Goal: Find contact information: Find contact information

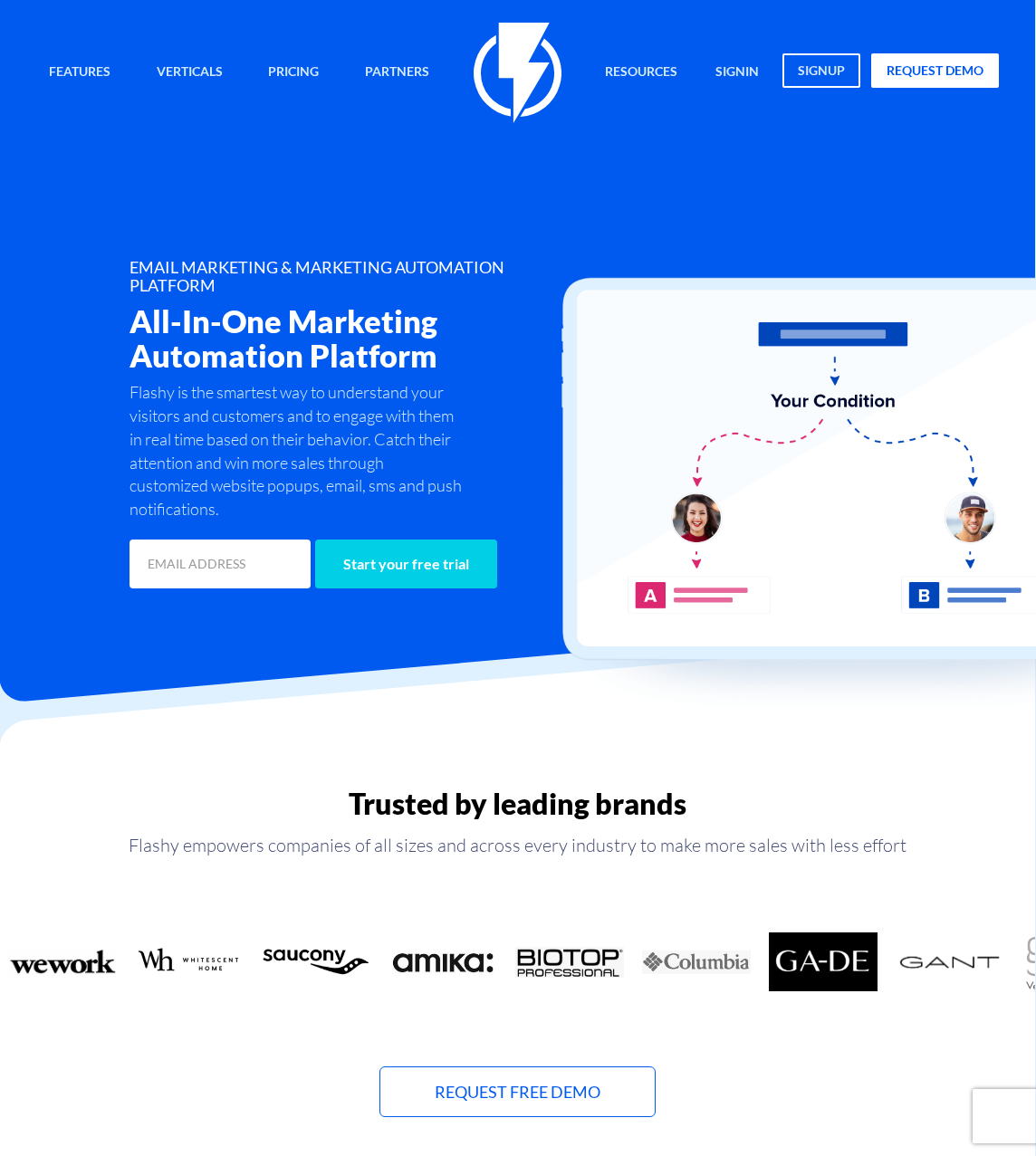
scroll to position [0, 1]
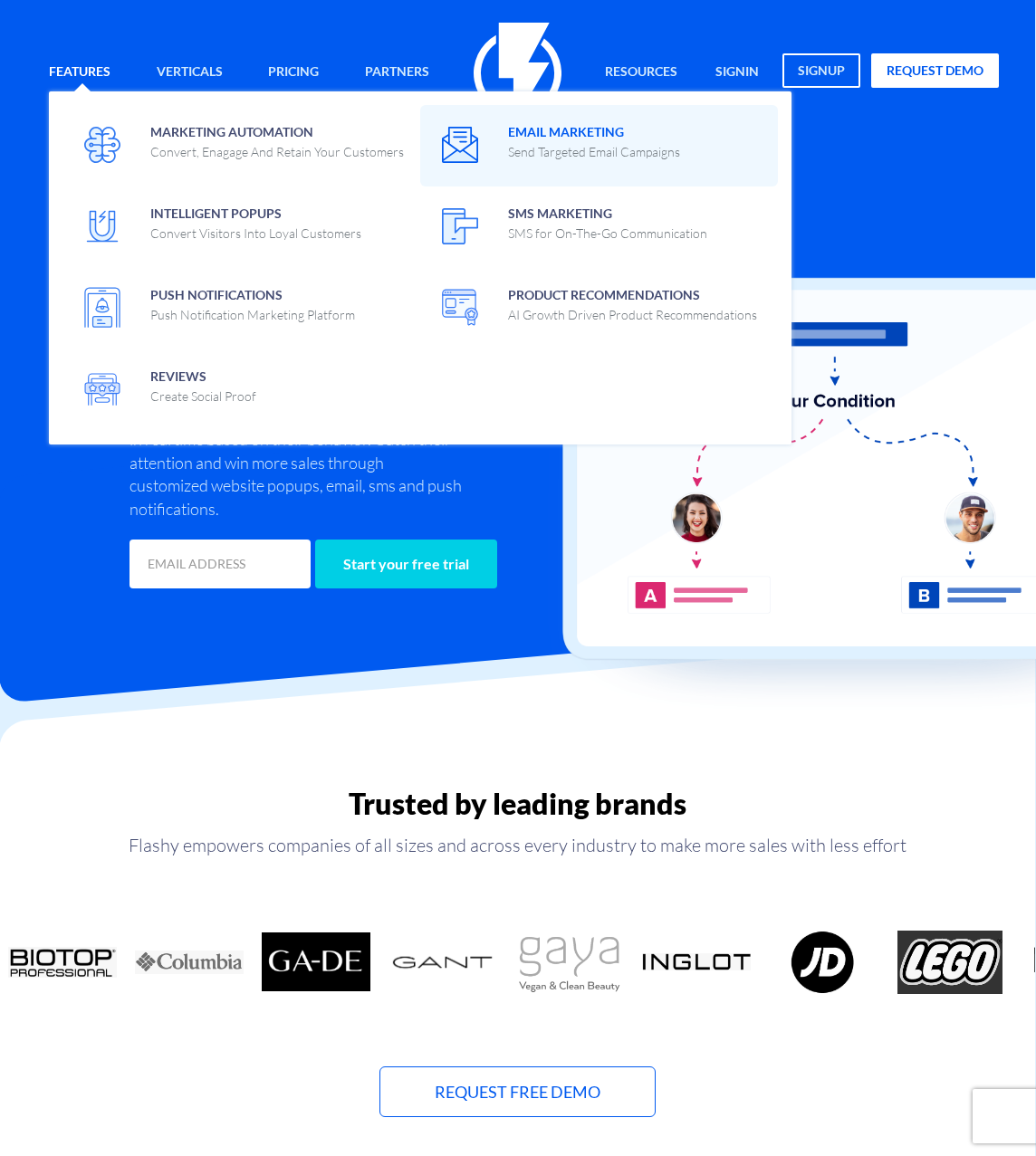
click at [549, 152] on p "Send Targeted Email Campaigns" at bounding box center [593, 152] width 172 height 18
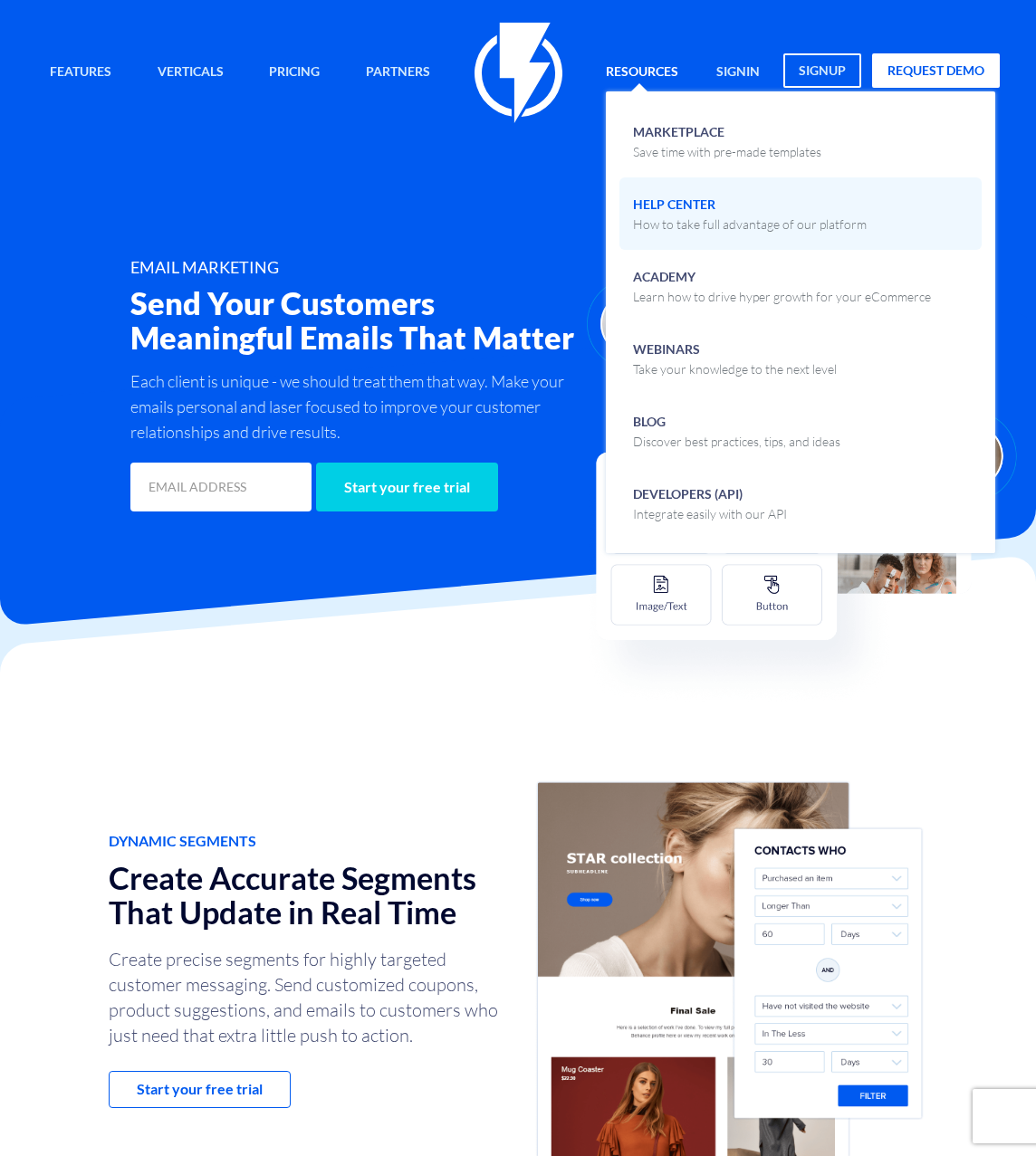
click at [684, 215] on p "How to take full advantage of our platform" at bounding box center [749, 224] width 234 height 18
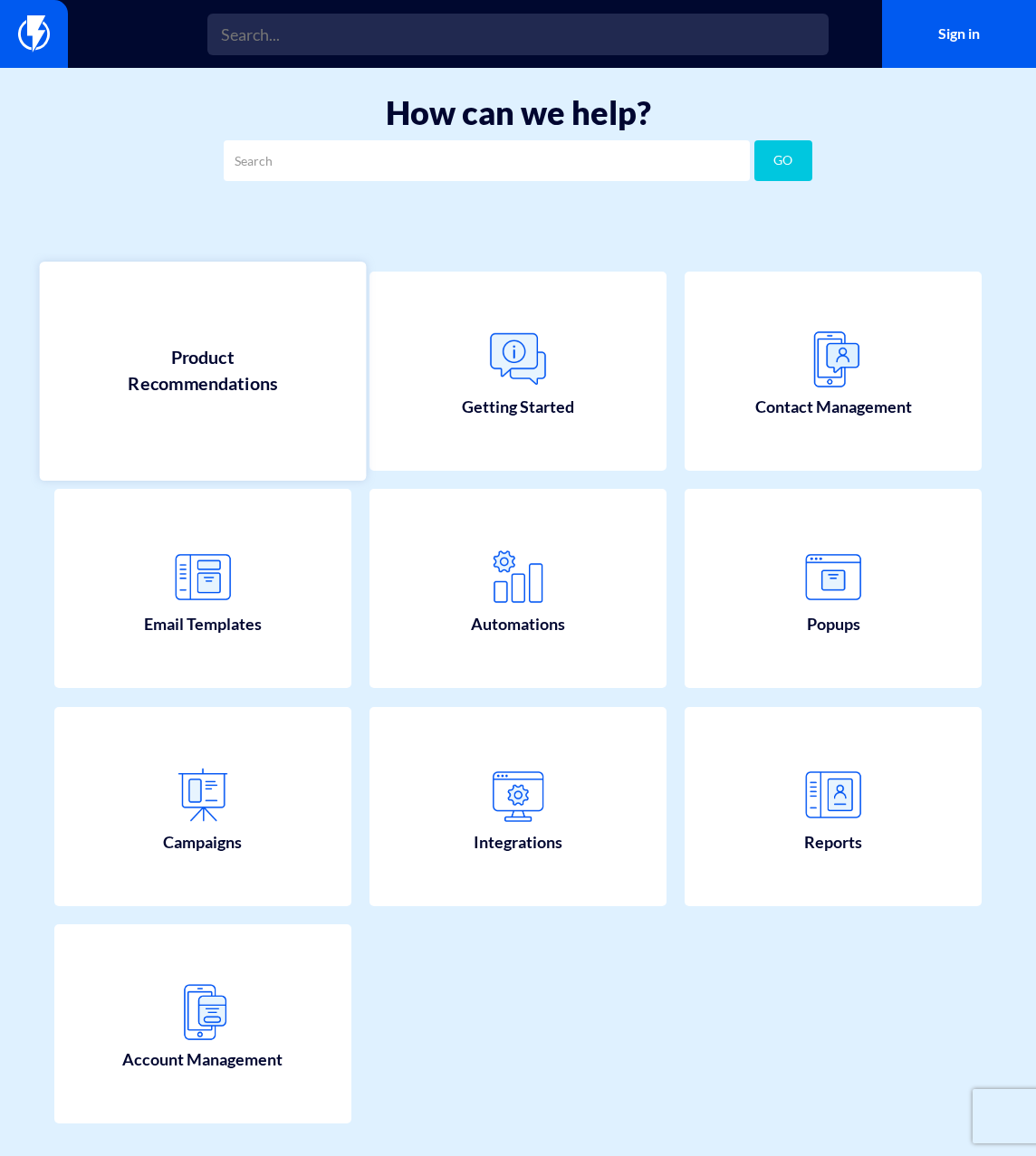
click at [203, 378] on span "Product Recommendations" at bounding box center [203, 371] width 213 height 52
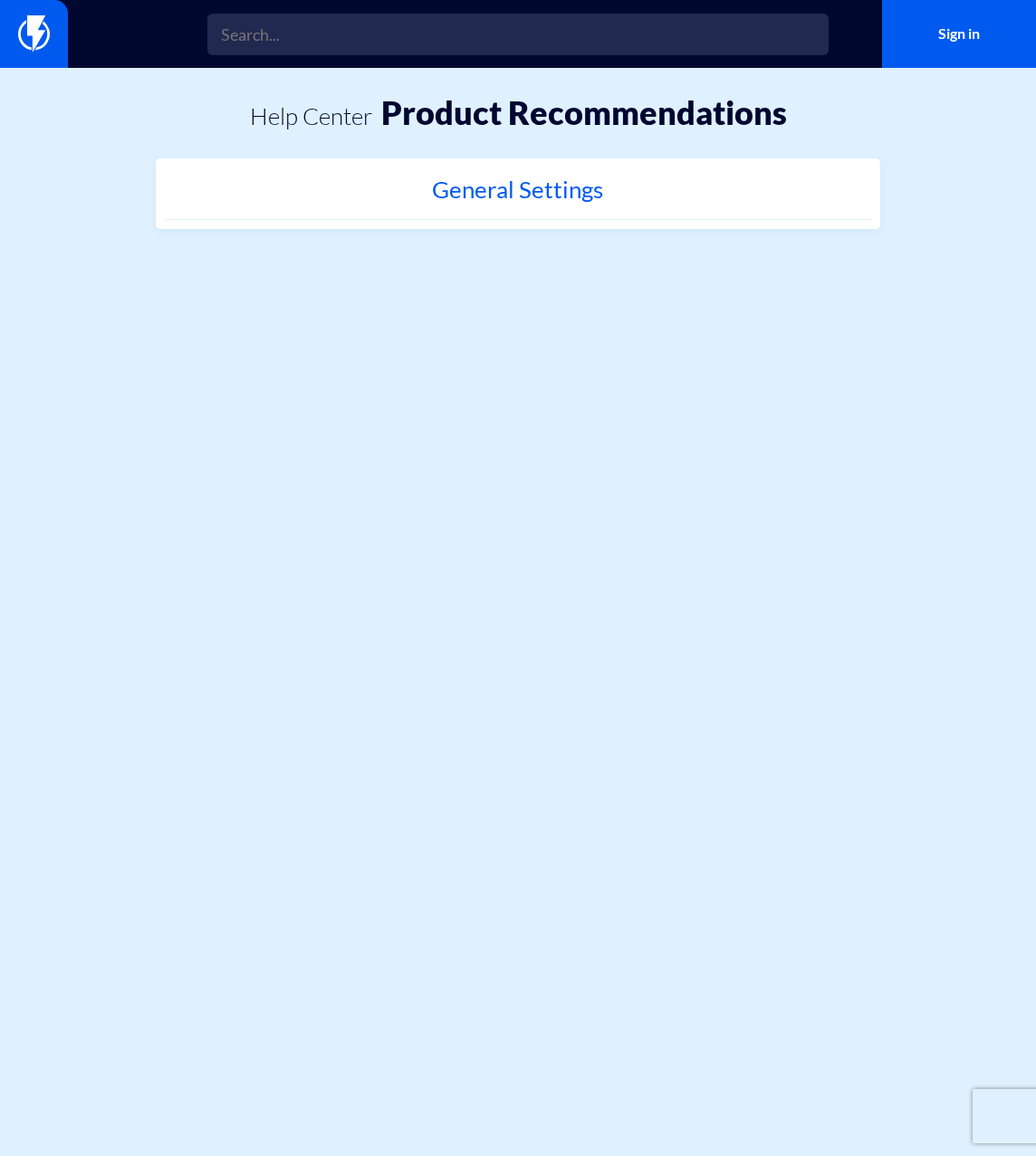
click at [537, 178] on h2 "General Settings" at bounding box center [518, 193] width 689 height 35
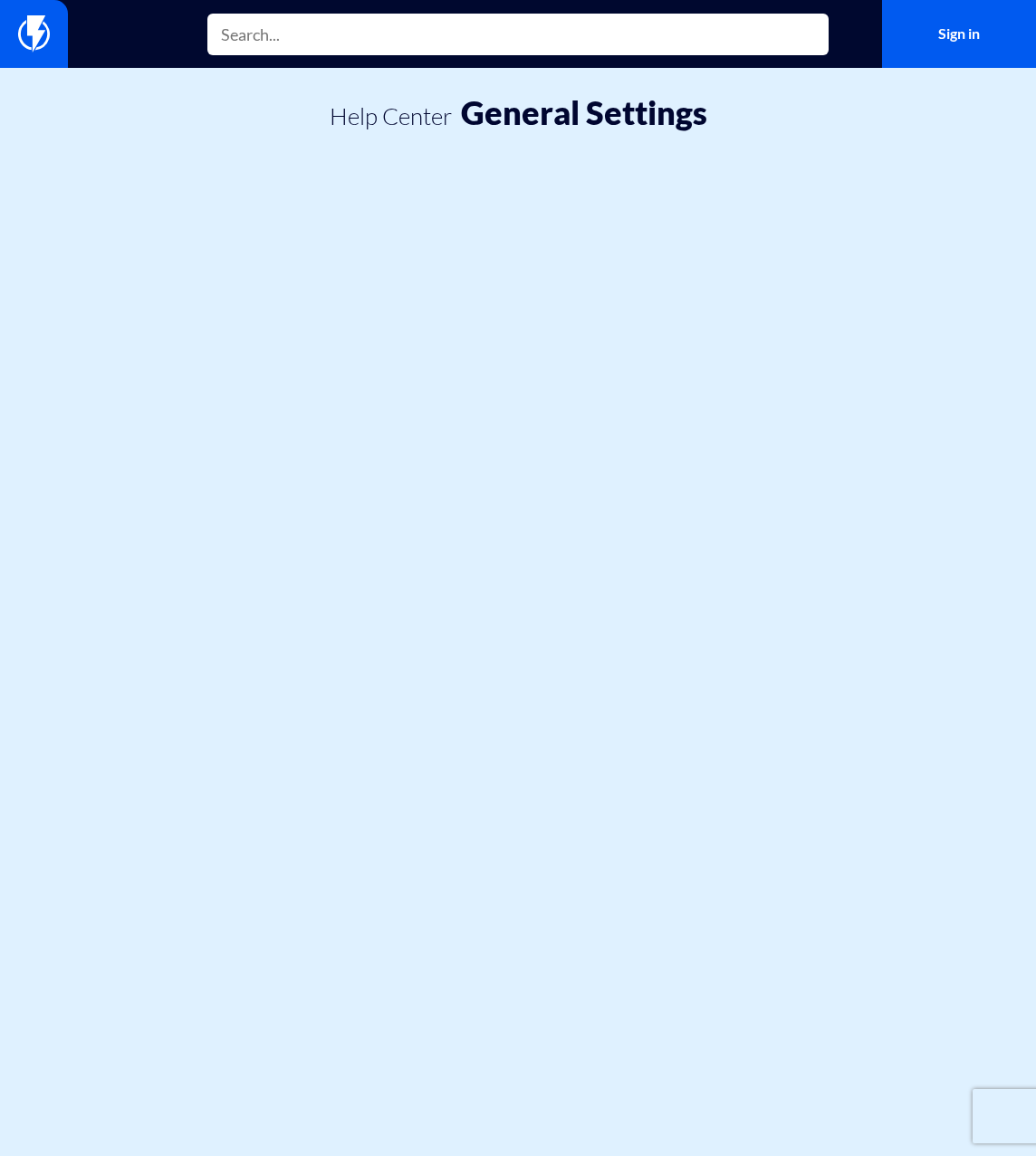
click at [288, 41] on input "text" at bounding box center [518, 35] width 621 height 42
click at [276, 37] on input "text" at bounding box center [518, 35] width 621 height 42
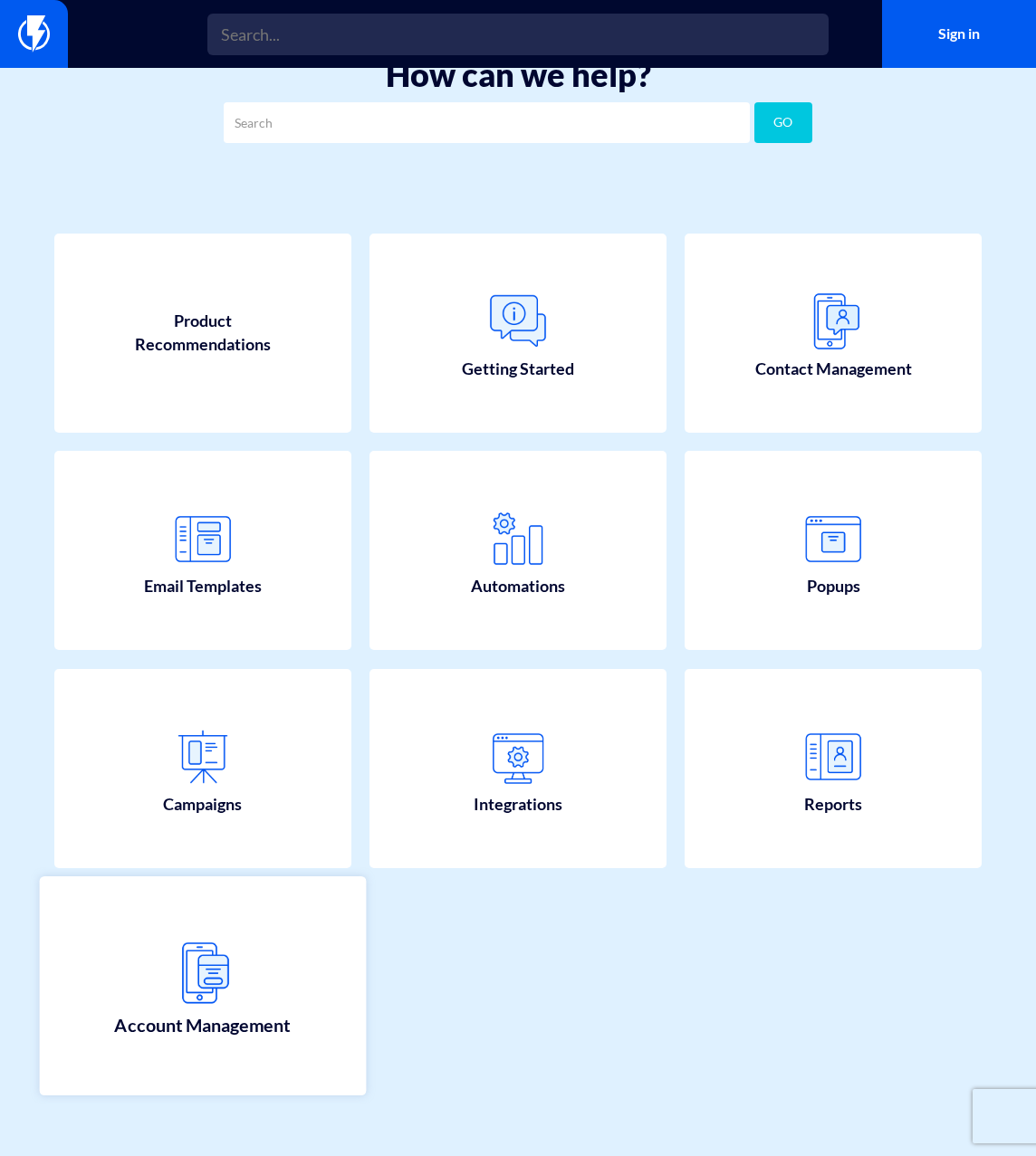
scroll to position [37, 0]
click at [215, 962] on img at bounding box center [203, 974] width 80 height 80
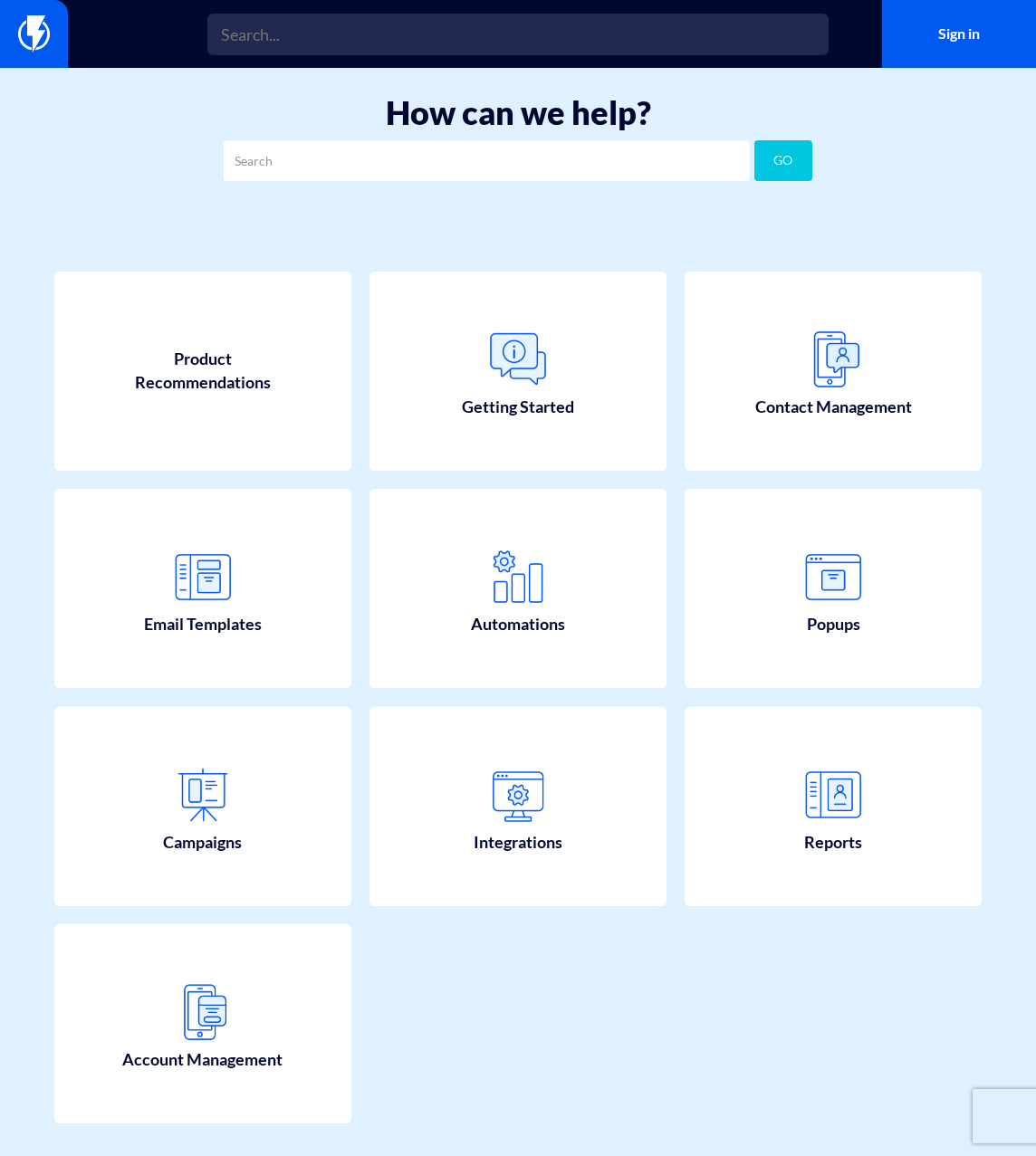
scroll to position [0, 0]
click at [263, 155] on input "text" at bounding box center [487, 160] width 526 height 41
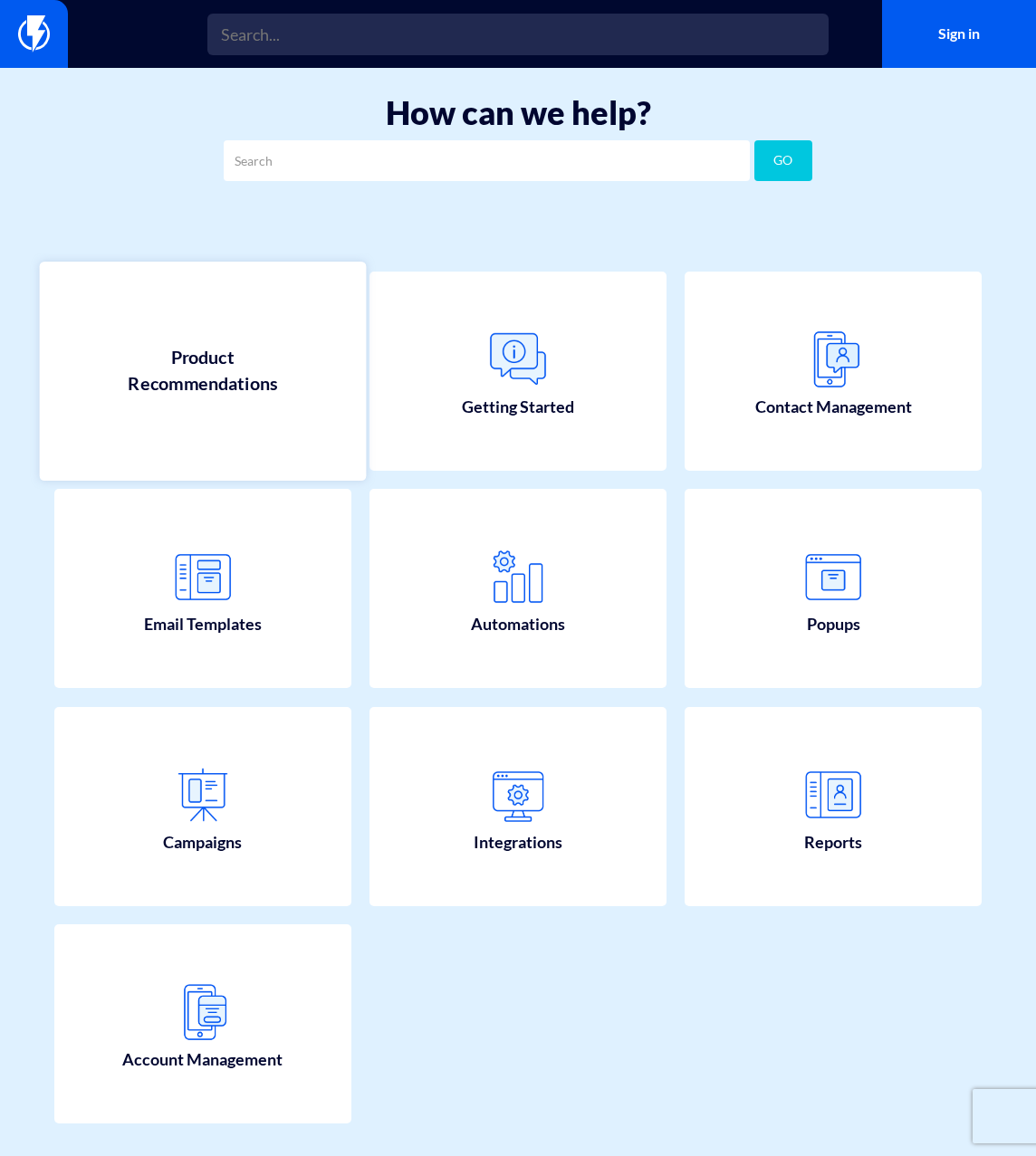
click at [164, 364] on span "Product Recommendations" at bounding box center [203, 371] width 213 height 52
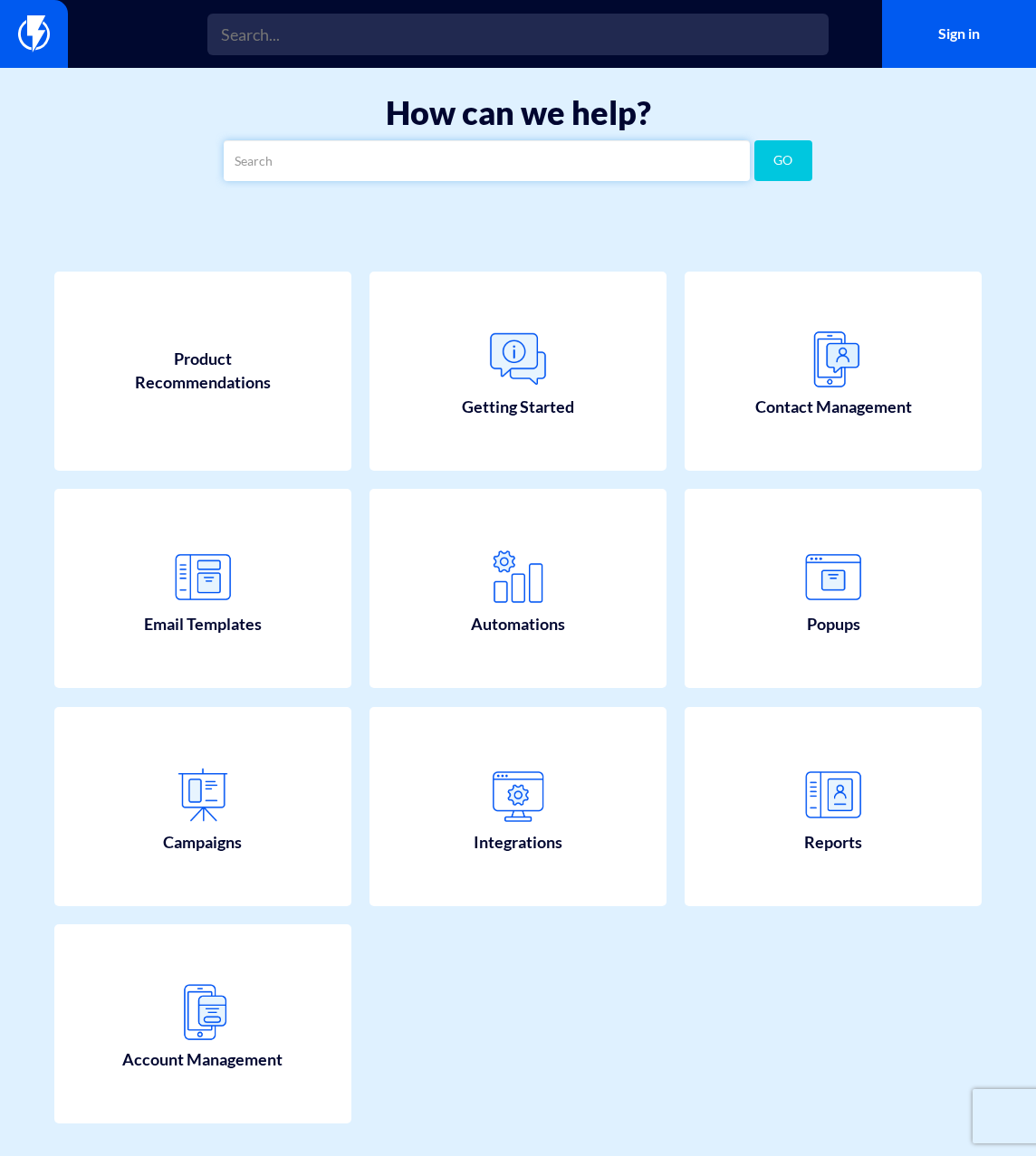
click at [243, 157] on input "text" at bounding box center [487, 160] width 526 height 41
type input "w"
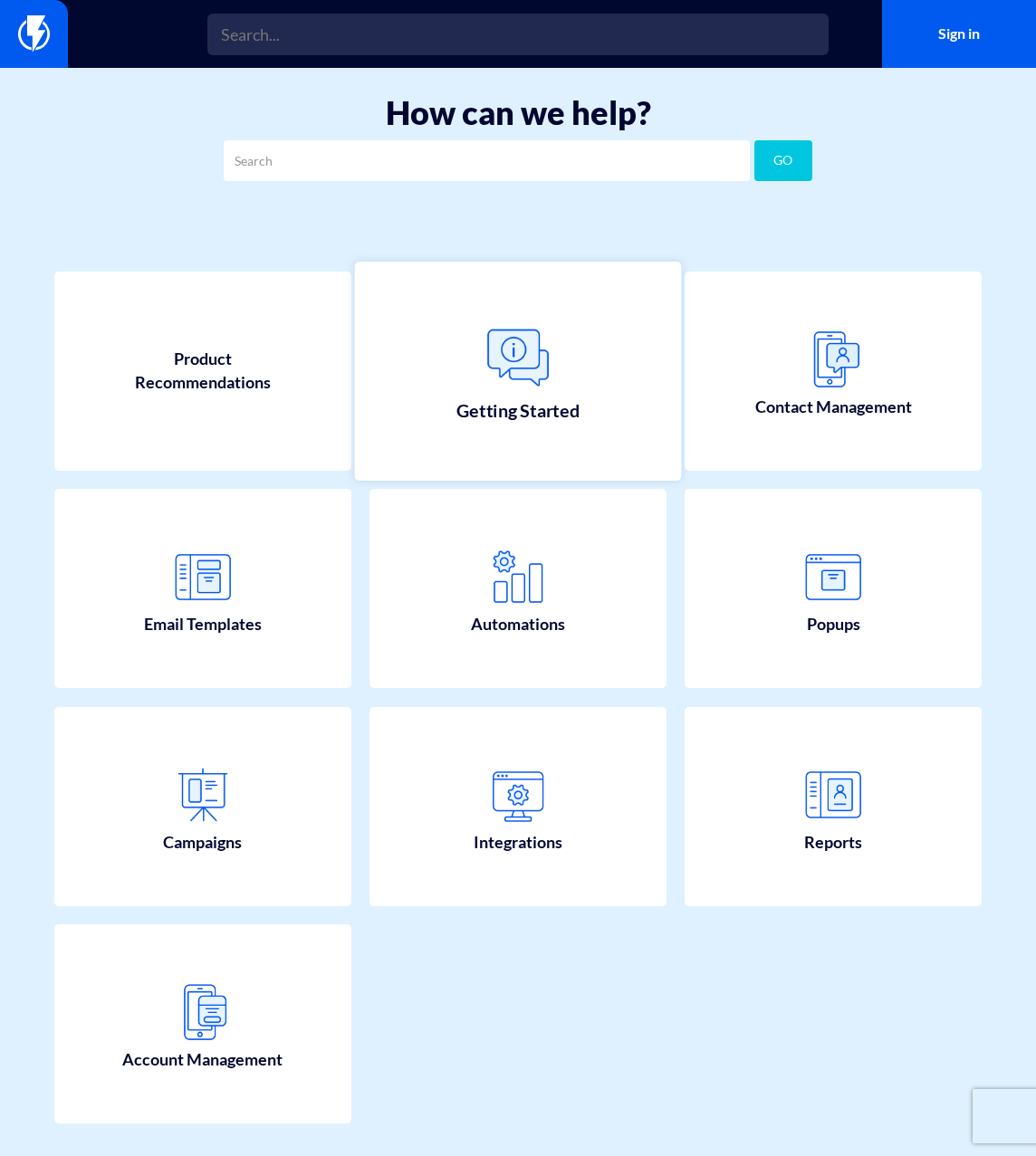
click at [517, 377] on img at bounding box center [518, 357] width 80 height 80
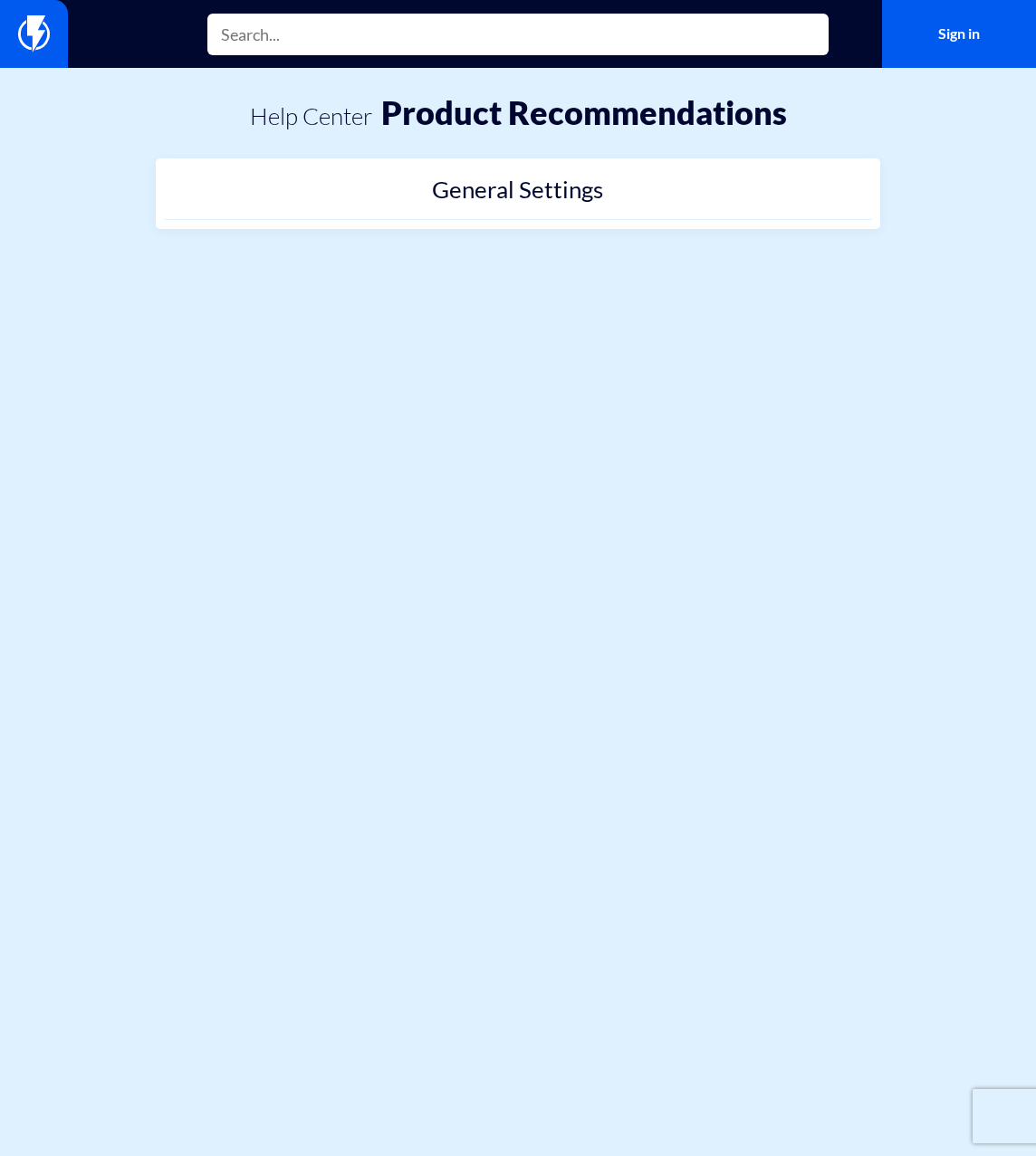
click at [267, 31] on input "text" at bounding box center [518, 35] width 621 height 42
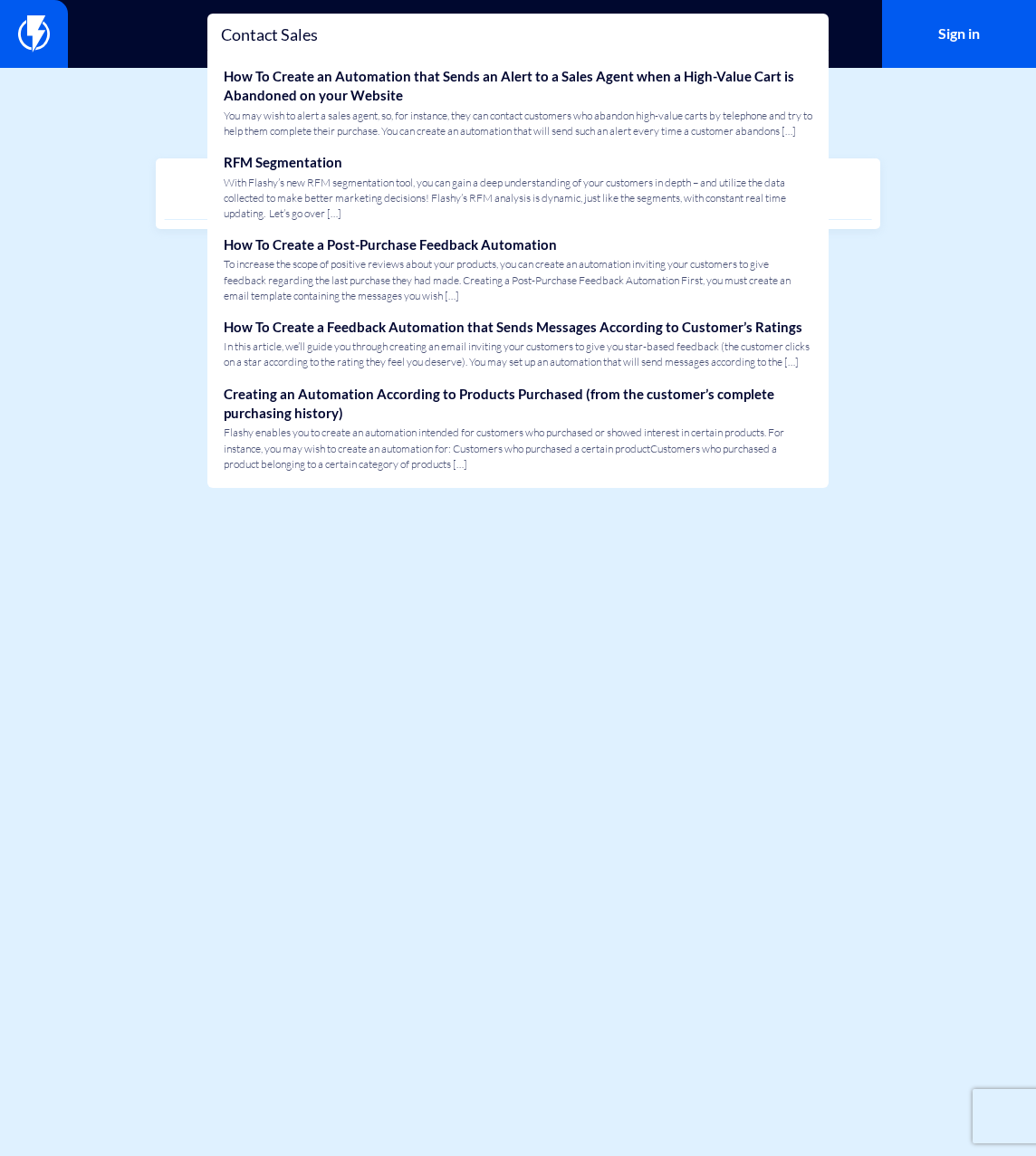
type input "Contact Sales"
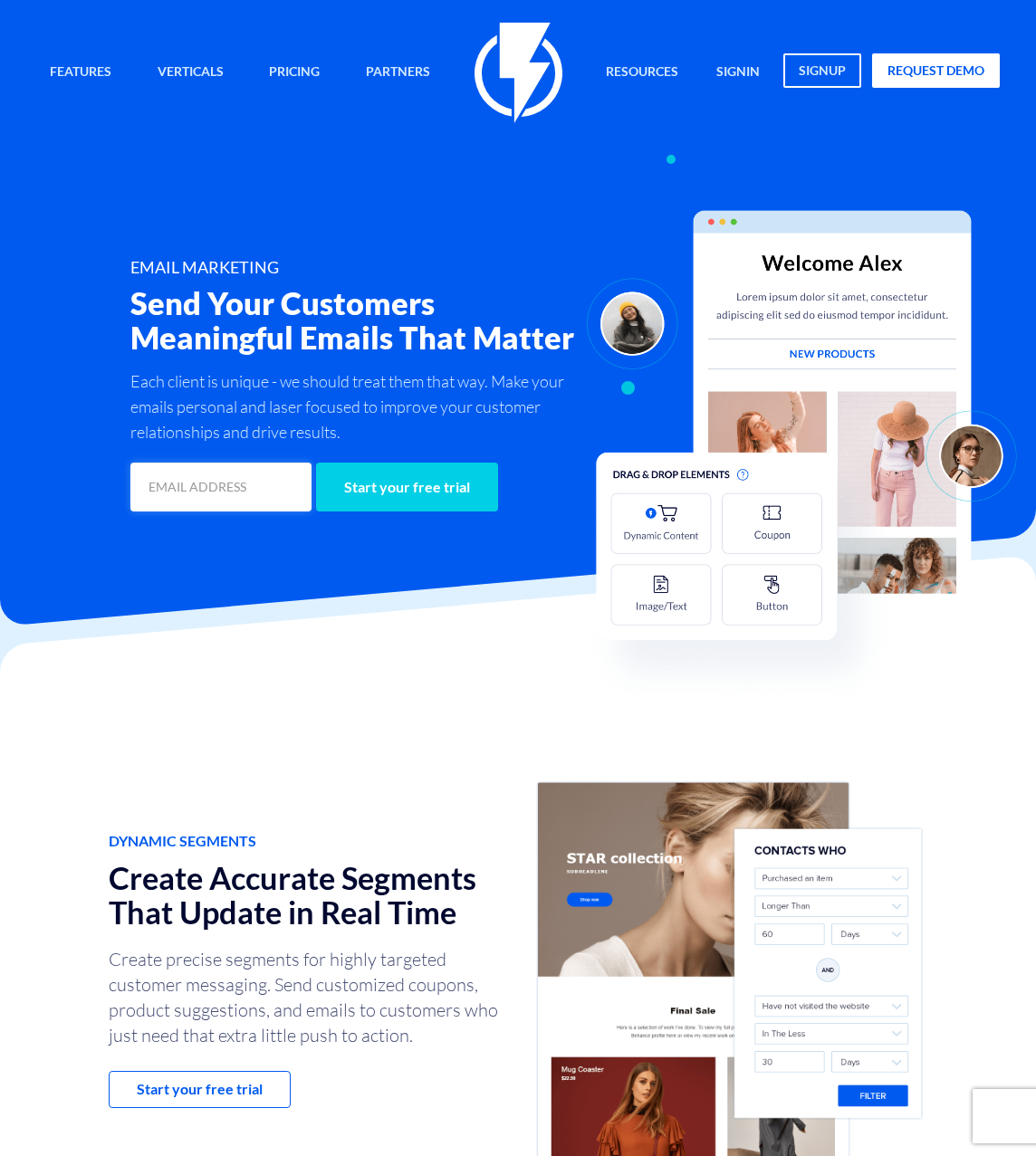
click at [207, 486] on input "email" at bounding box center [221, 486] width 182 height 49
click at [543, 674] on div "Dynamic Segments Create Accurate Segments That Update in Real Time Create preci…" at bounding box center [518, 970] width 1063 height 609
click at [296, 69] on link "Pricing" at bounding box center [295, 73] width 78 height 39
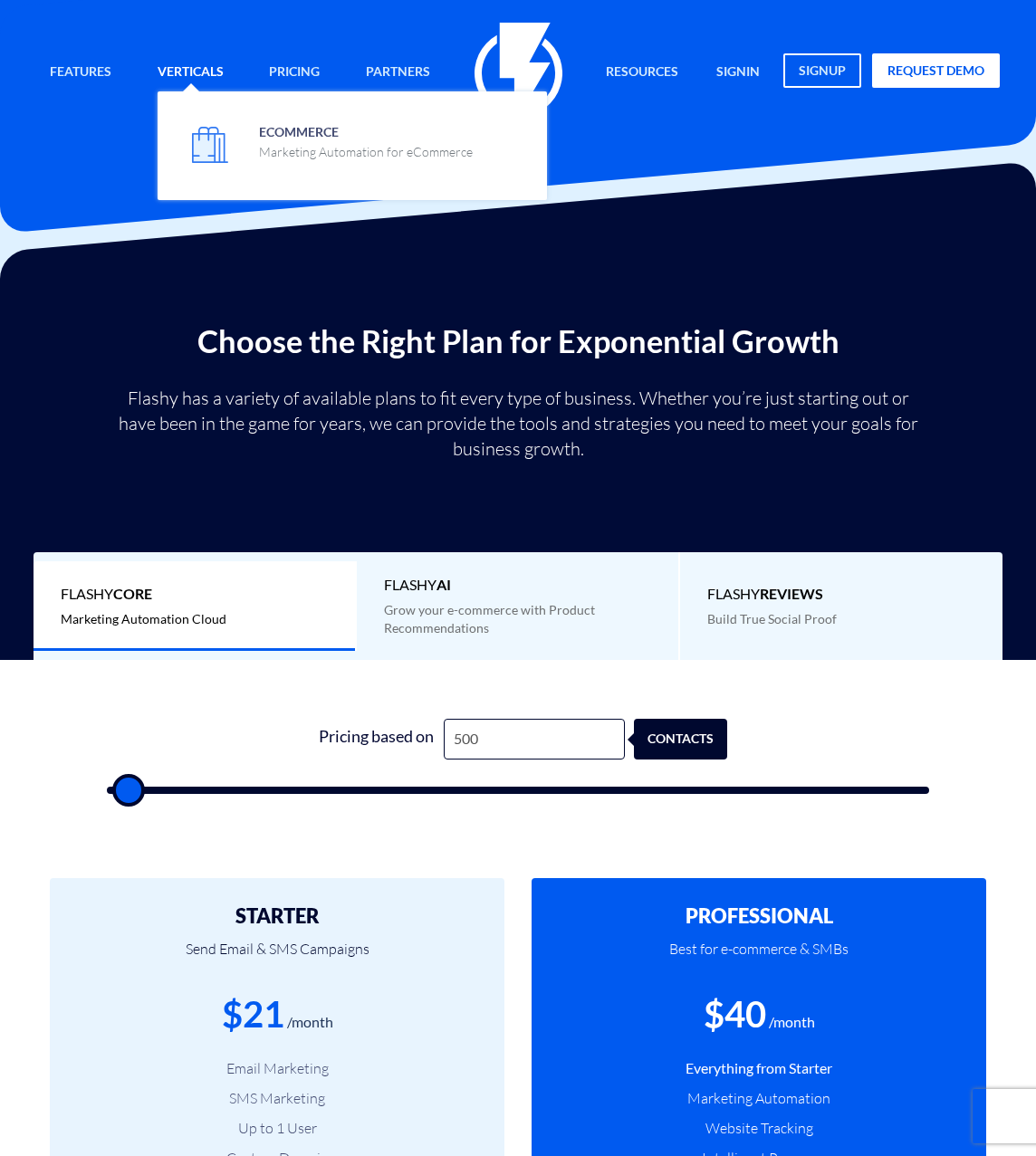
click at [194, 68] on link "Verticals" at bounding box center [191, 73] width 94 height 39
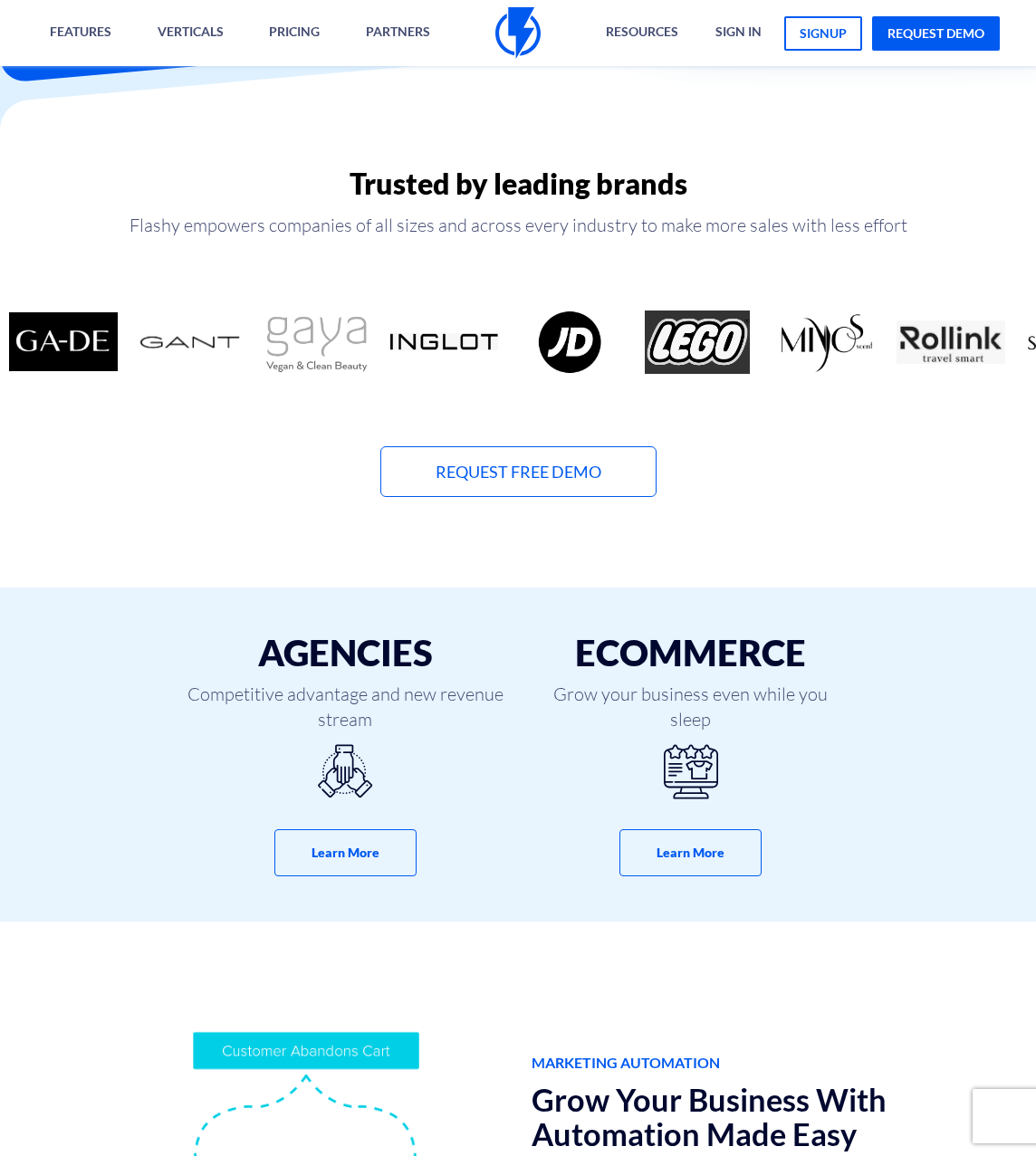
scroll to position [621, 0]
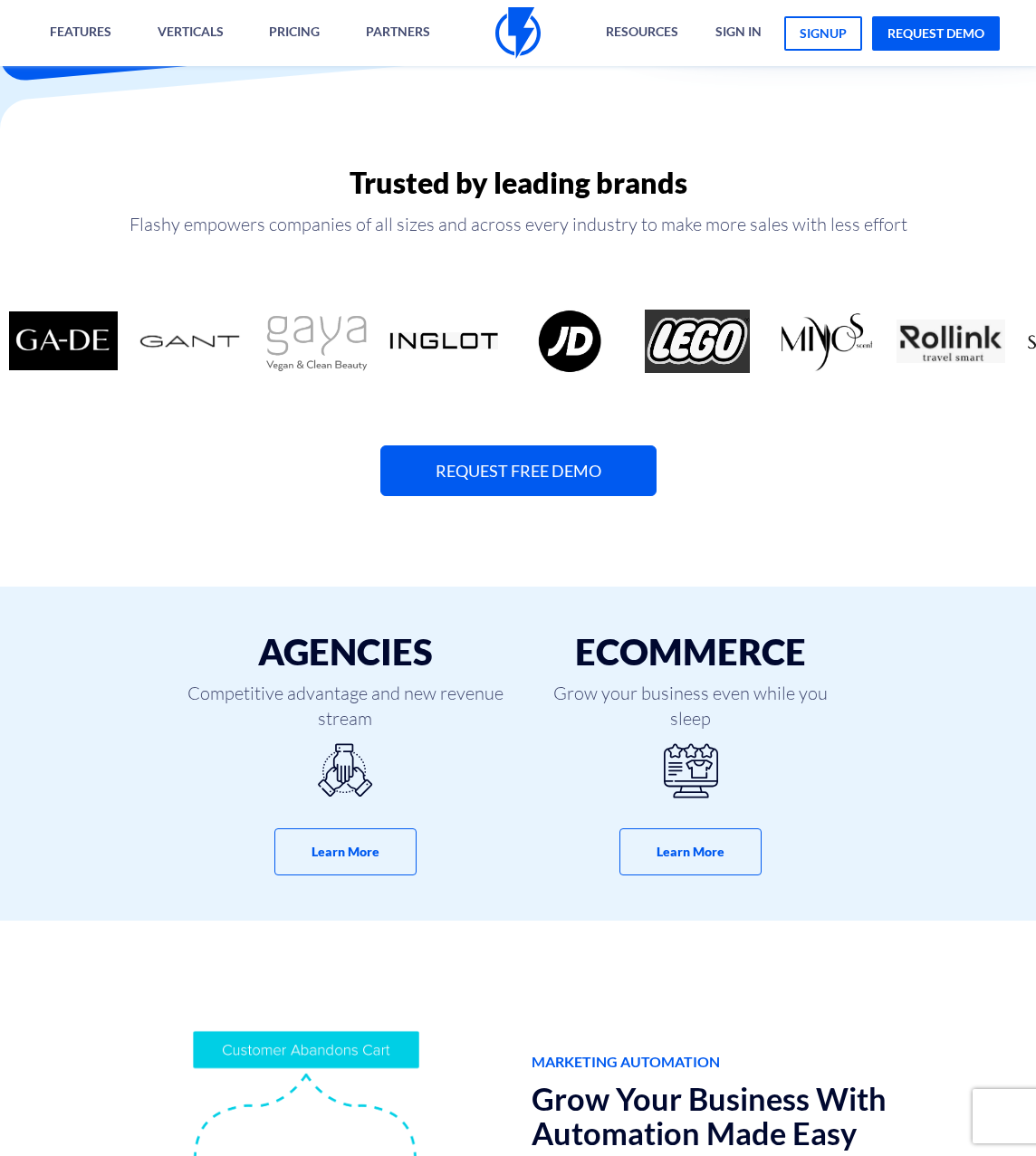
click at [534, 467] on link "Request Free Demo" at bounding box center [518, 471] width 276 height 51
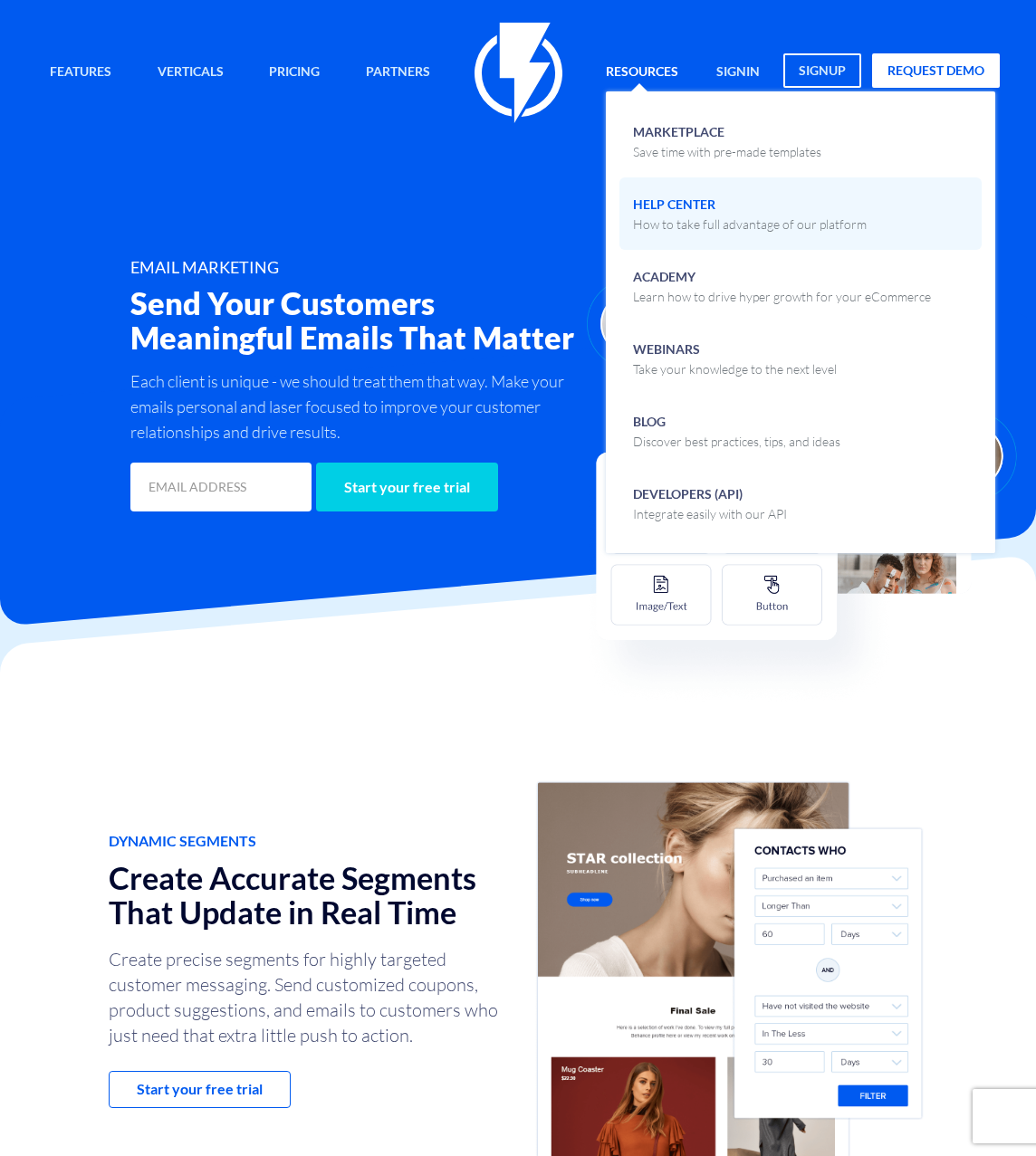
click at [699, 220] on p "How to take full advantage of our platform" at bounding box center [749, 224] width 234 height 18
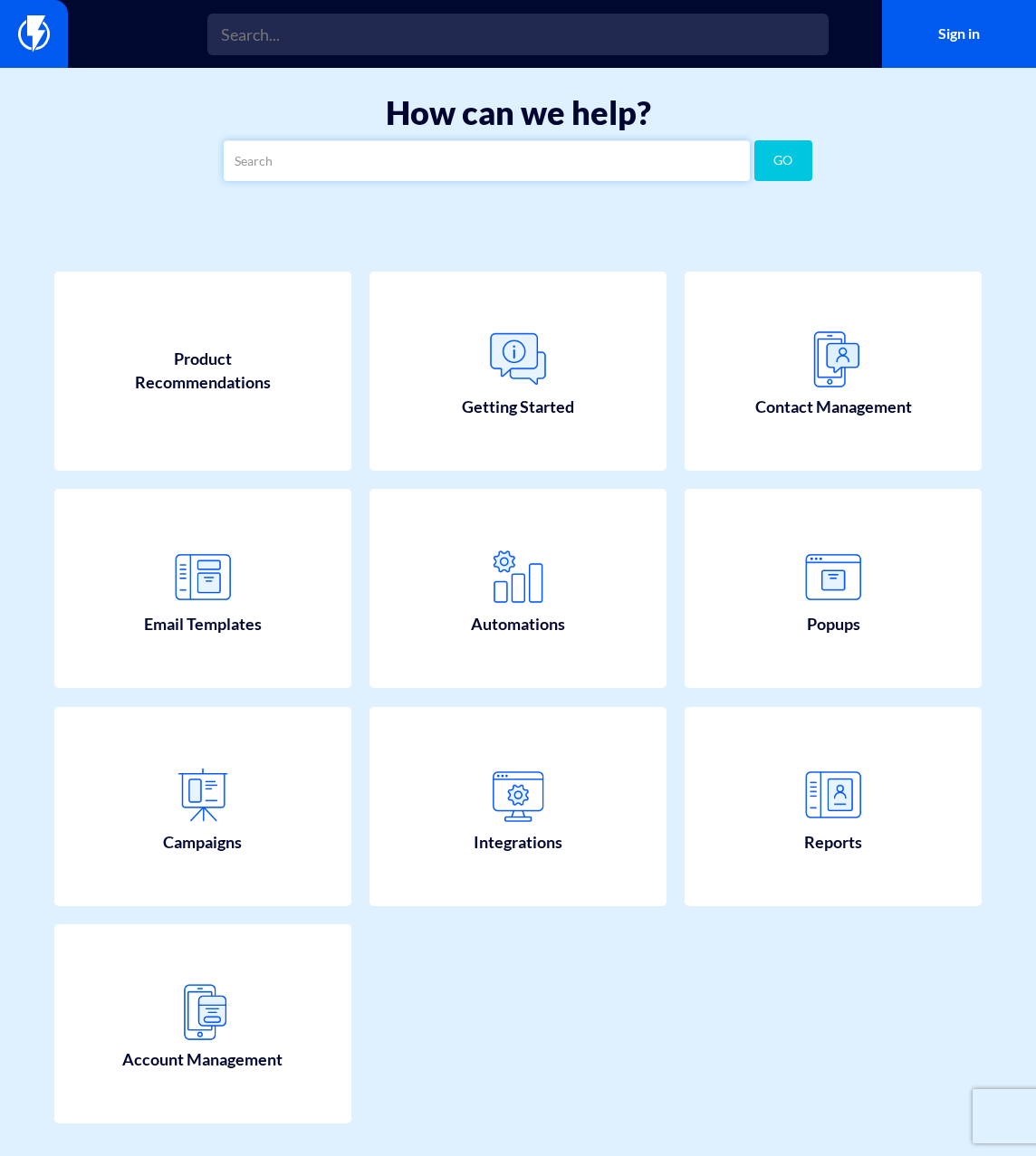
click at [253, 160] on input "text" at bounding box center [487, 160] width 526 height 41
paste input "Request for Sales Representative – Update on Proposal"
click at [791, 155] on button "GO" at bounding box center [783, 160] width 59 height 41
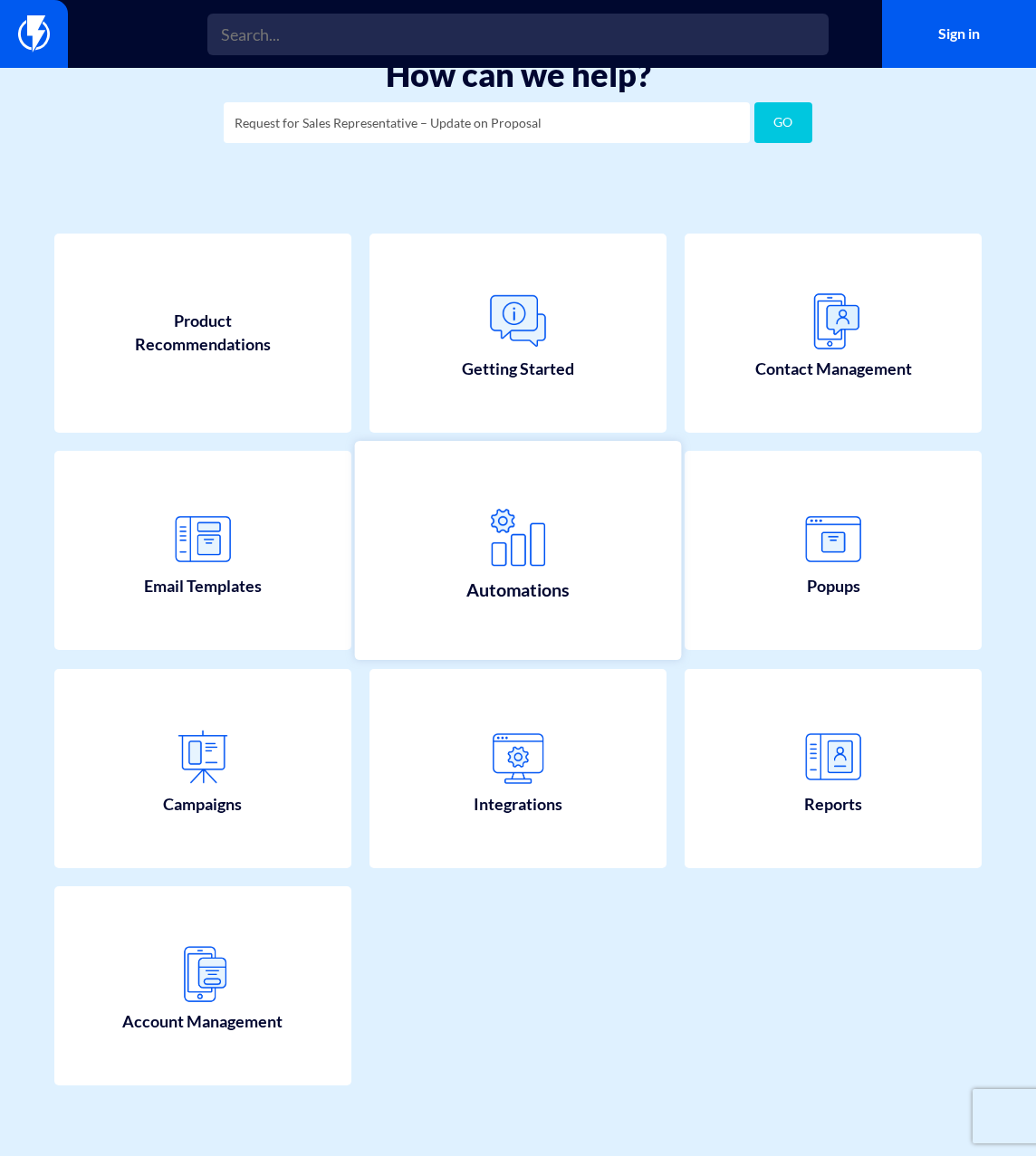
scroll to position [37, 0]
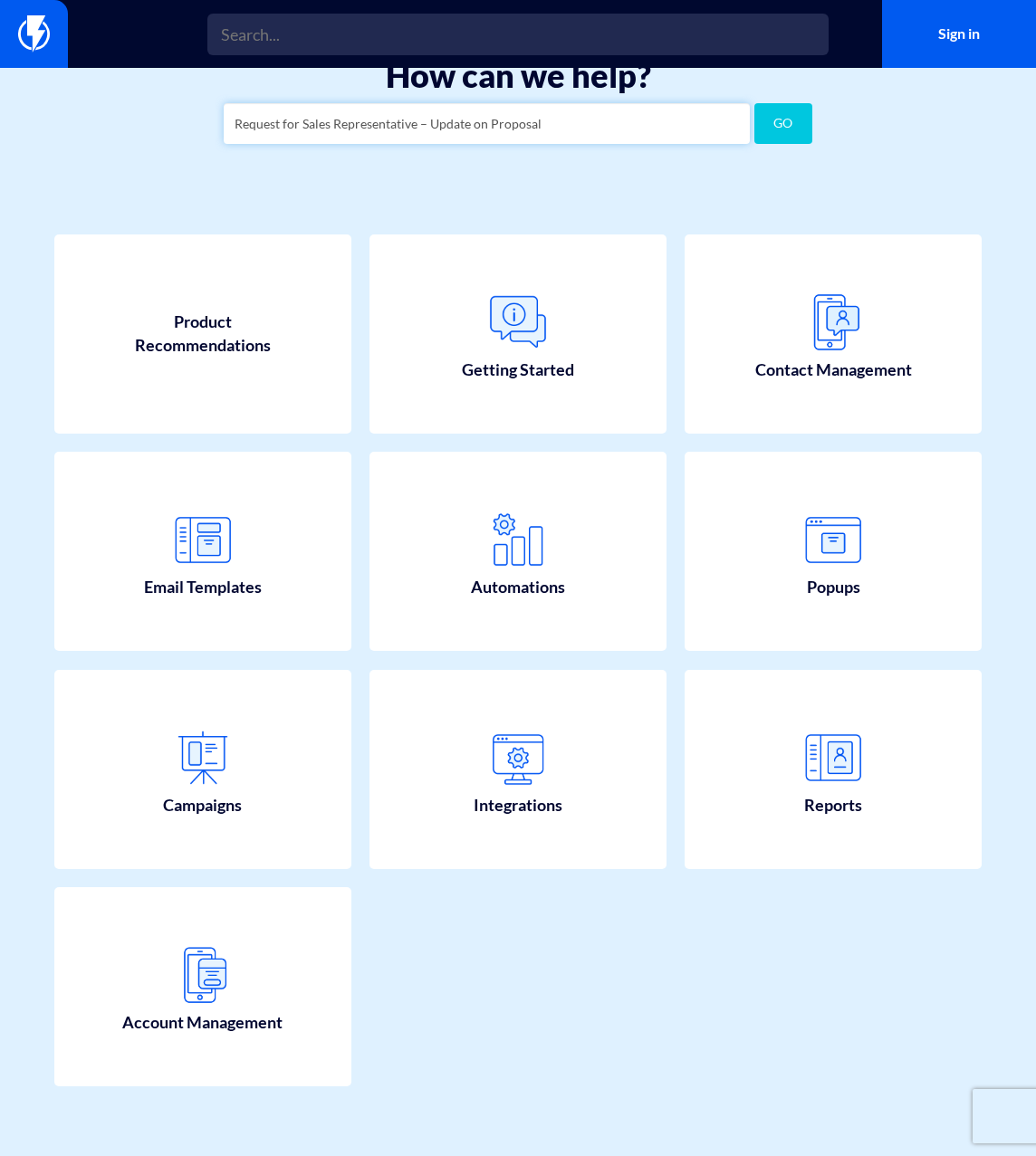
click at [276, 115] on input "Request for Sales Representative – Update on Proposal" at bounding box center [487, 123] width 526 height 41
click at [232, 123] on input "Request for Sales Representative – Update on Proposal" at bounding box center [487, 123] width 526 height 41
type input "contact Request for Sales Representative – Update on Proposal"
click at [622, 125] on input "contact Request for Sales Representative – Update on Proposal" at bounding box center [487, 123] width 526 height 41
drag, startPoint x: 622, startPoint y: 125, endPoint x: 225, endPoint y: 122, distance: 397.0
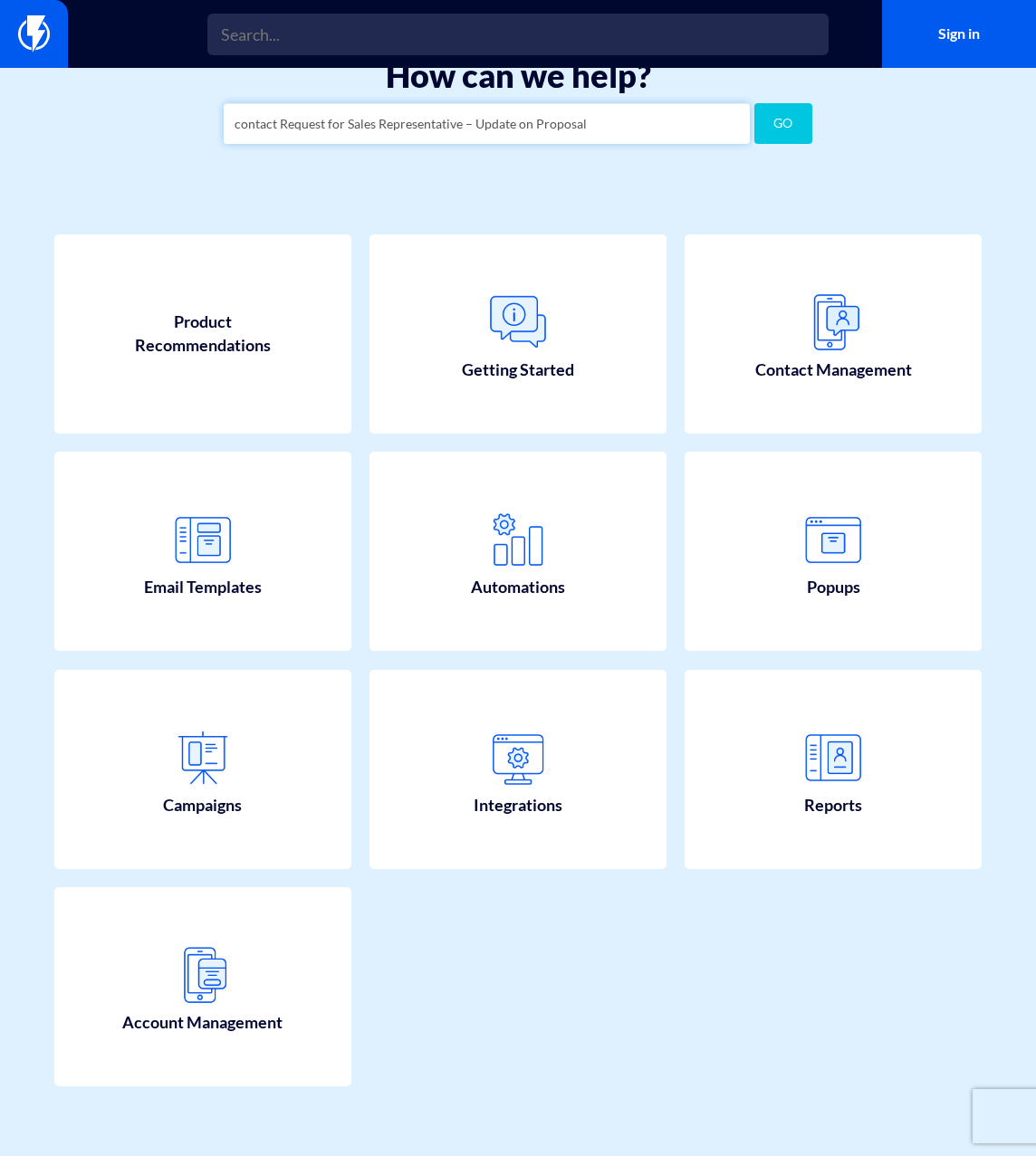
click at [225, 122] on input "contact Request for Sales Representative – Update on Proposal" at bounding box center [487, 123] width 526 height 41
click at [780, 120] on button "GO" at bounding box center [783, 123] width 59 height 41
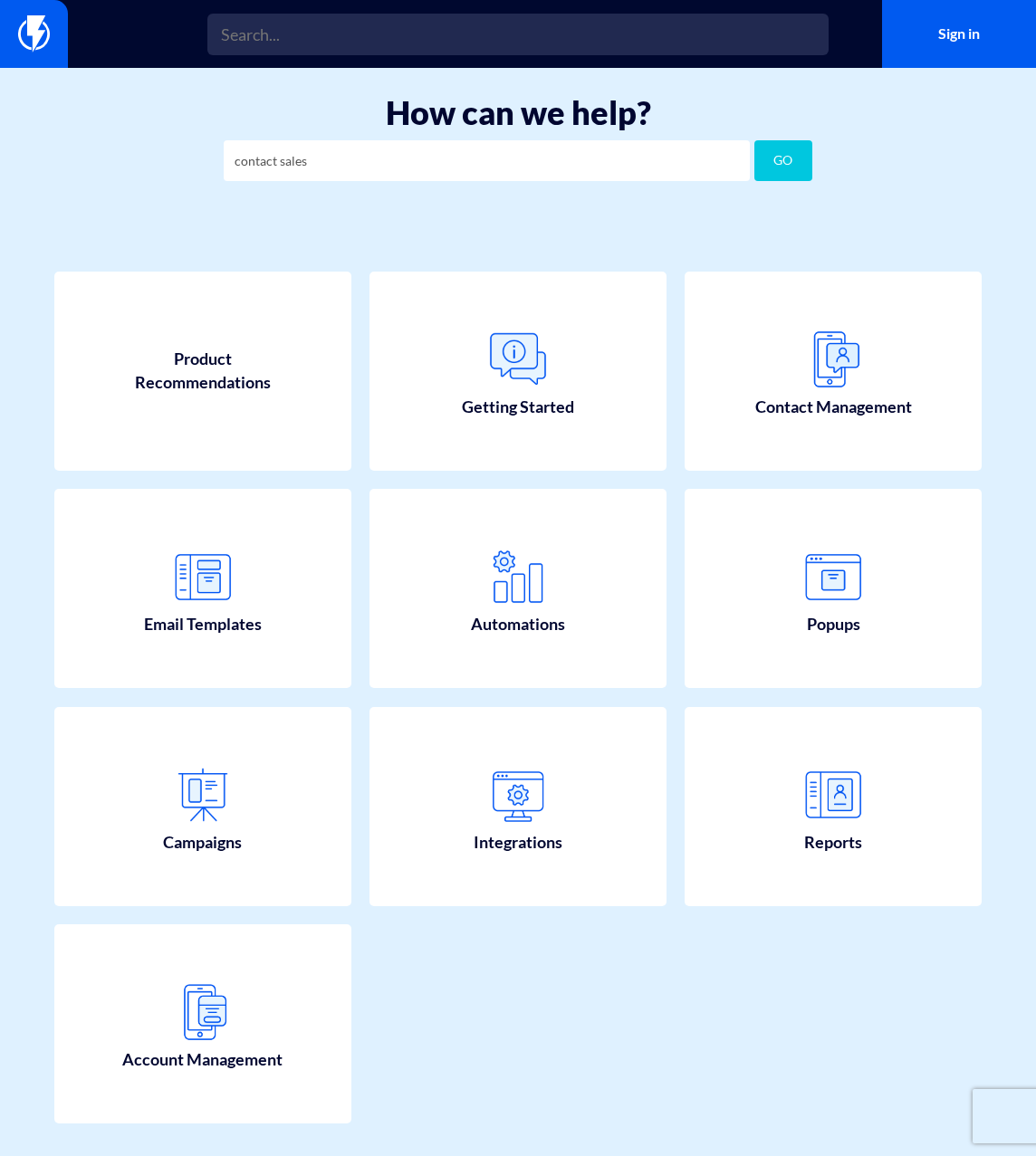
scroll to position [0, 0]
click at [539, 165] on input "contact sales" at bounding box center [487, 160] width 526 height 41
type input "c"
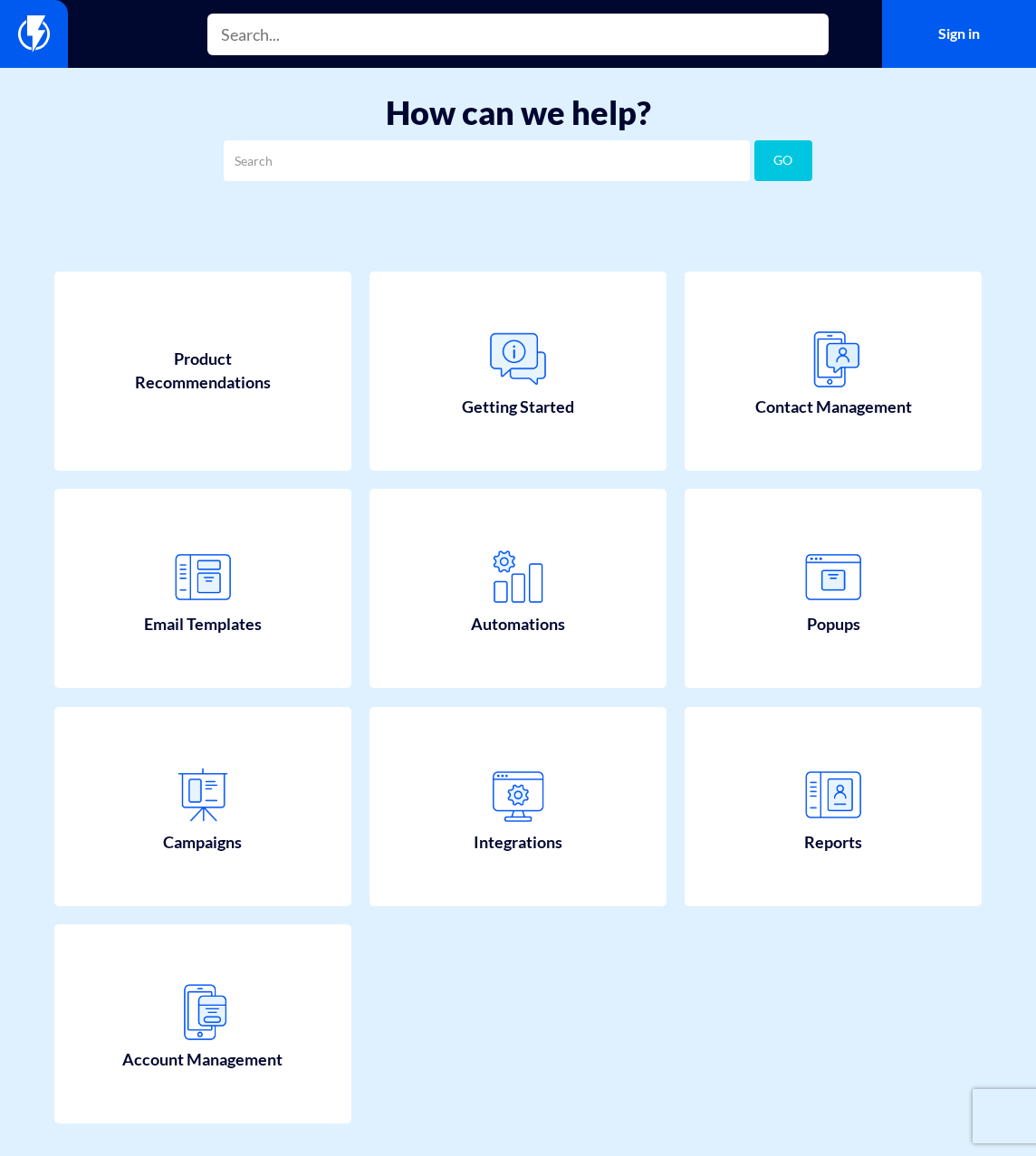
click at [281, 19] on input "text" at bounding box center [518, 35] width 621 height 42
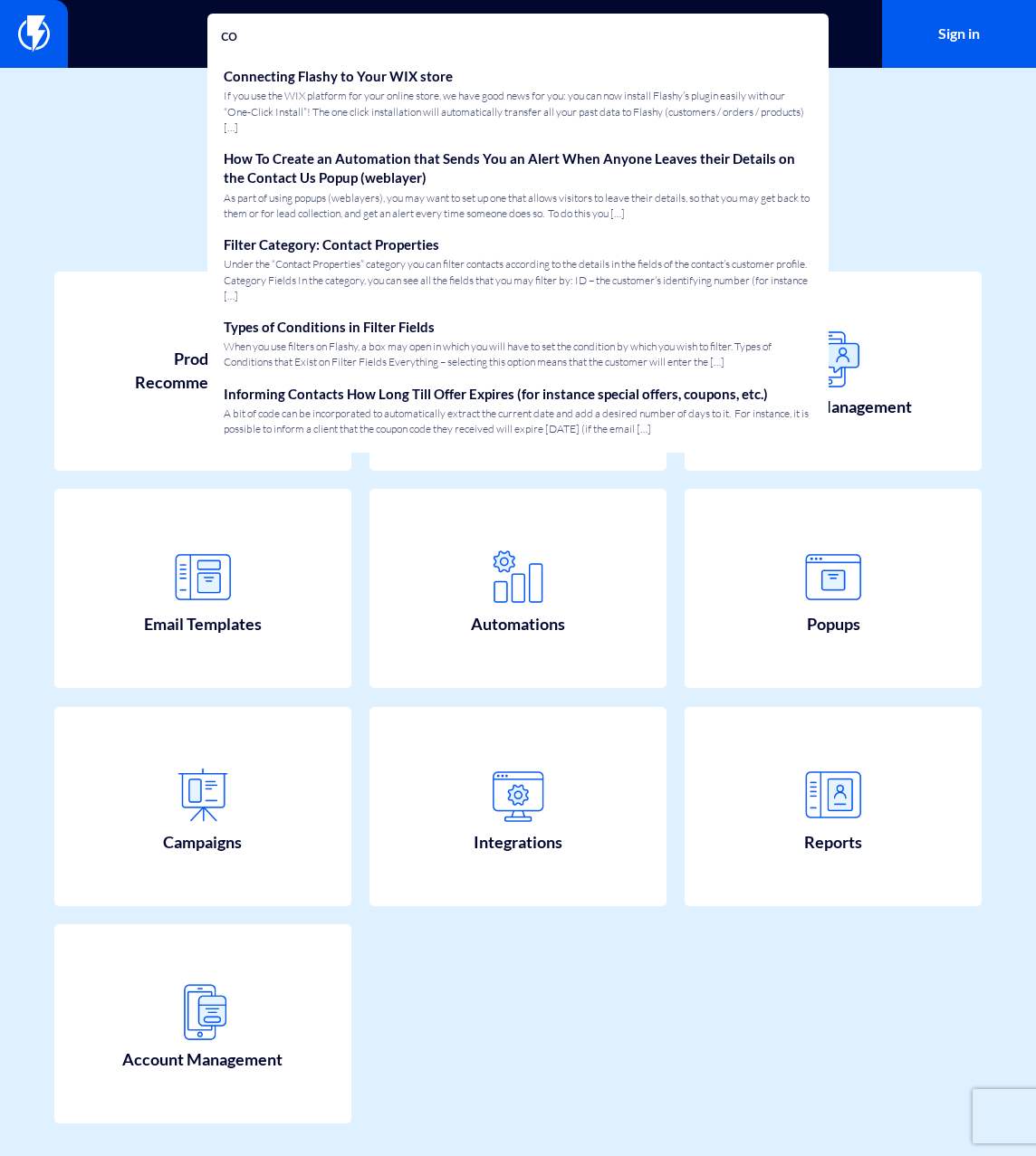
type input "c"
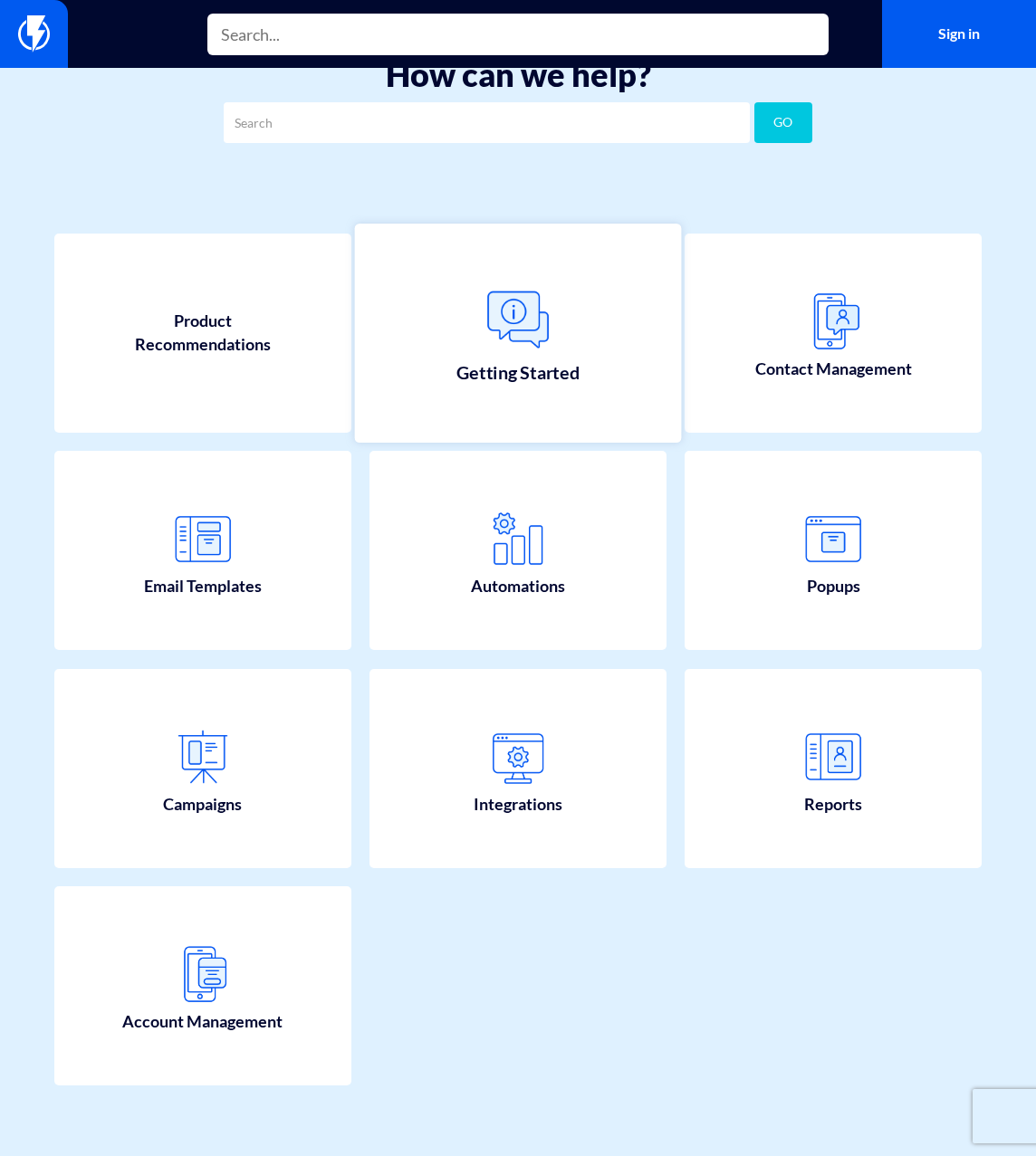
scroll to position [37, 0]
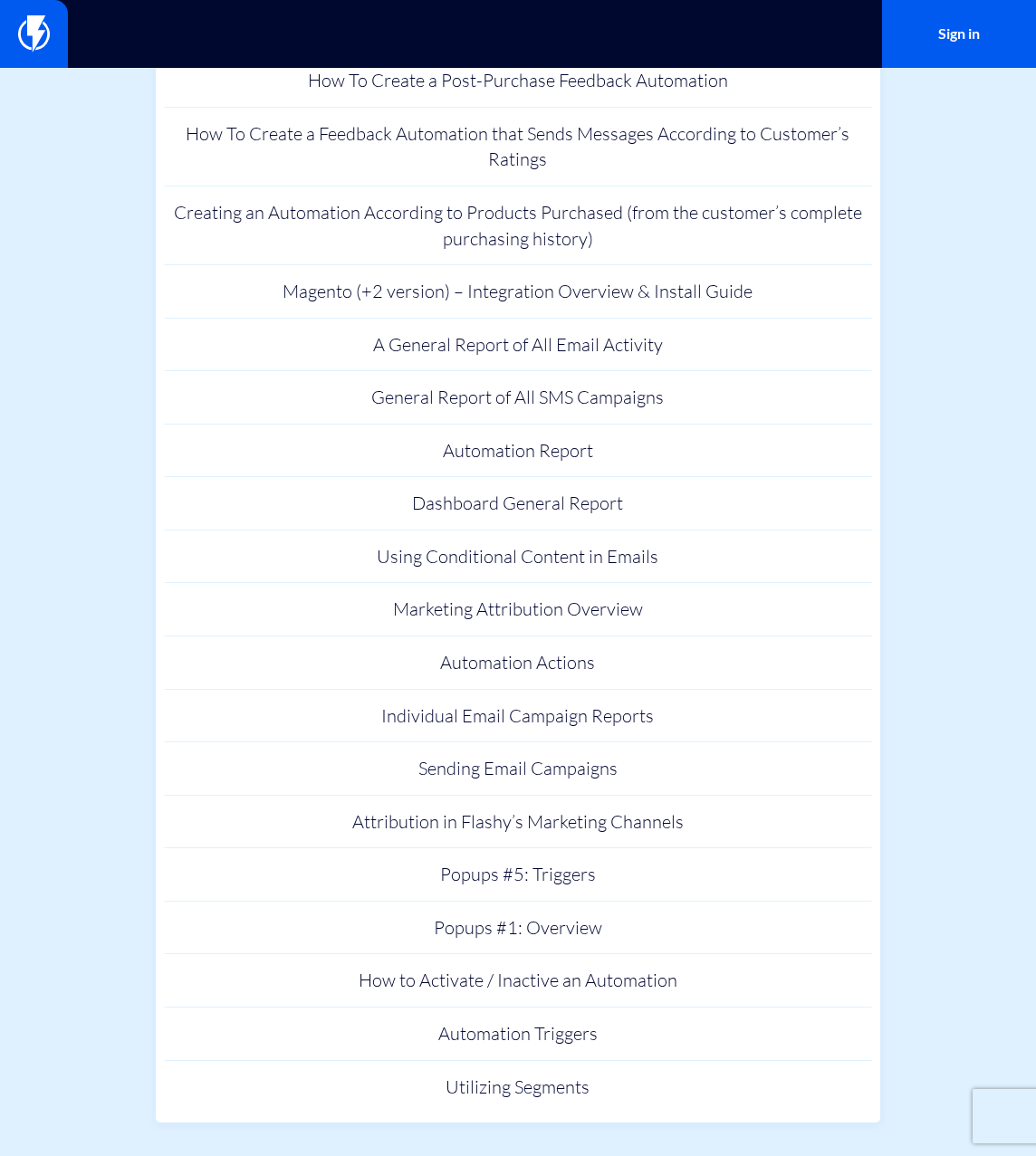
scroll to position [244, 0]
